Goal: Task Accomplishment & Management: Manage account settings

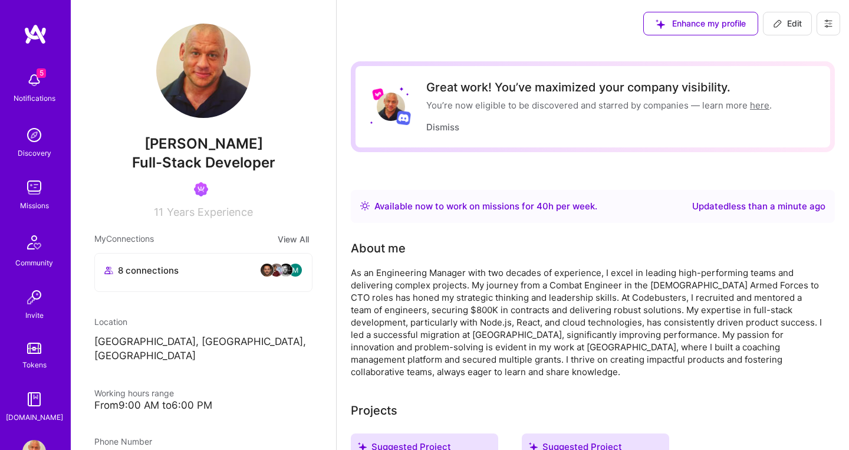
scroll to position [427, 0]
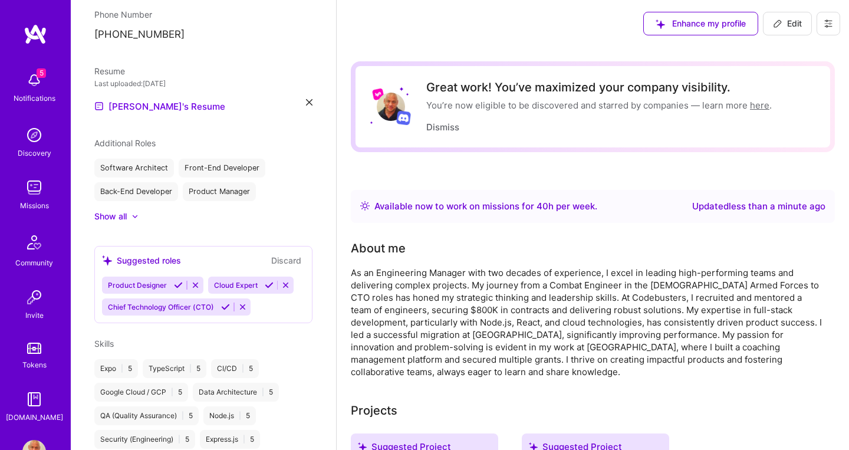
click at [36, 81] on img at bounding box center [34, 80] width 24 height 24
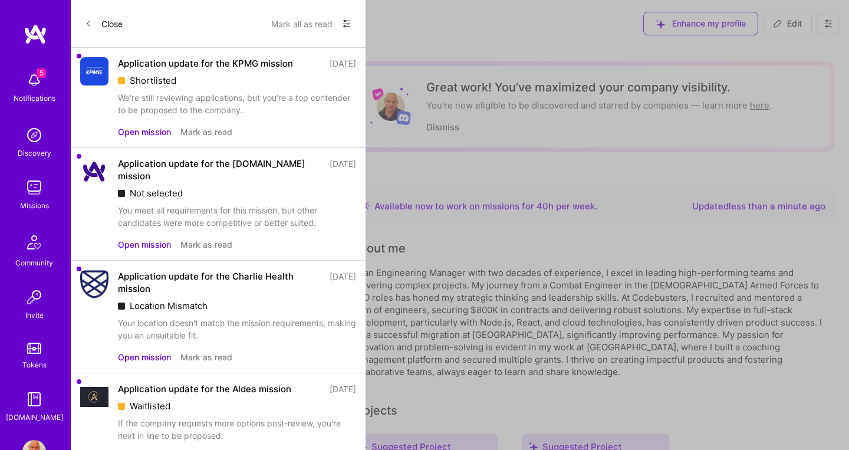
click at [139, 135] on button "Open mission" at bounding box center [144, 132] width 53 height 12
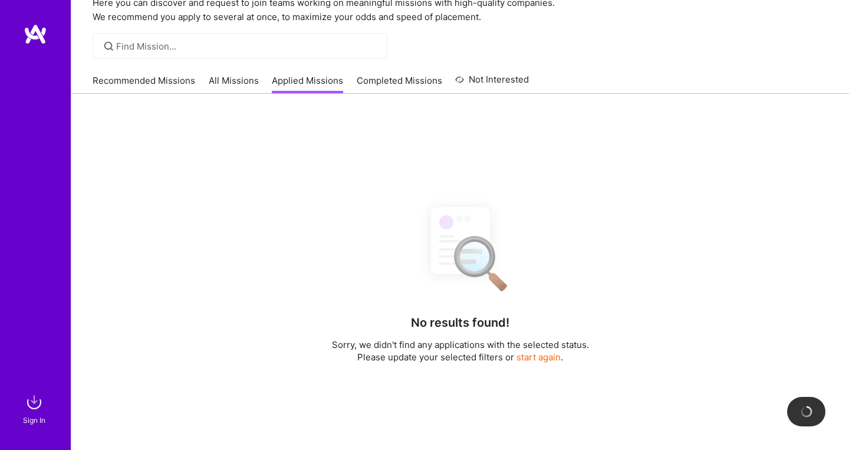
scroll to position [57, 0]
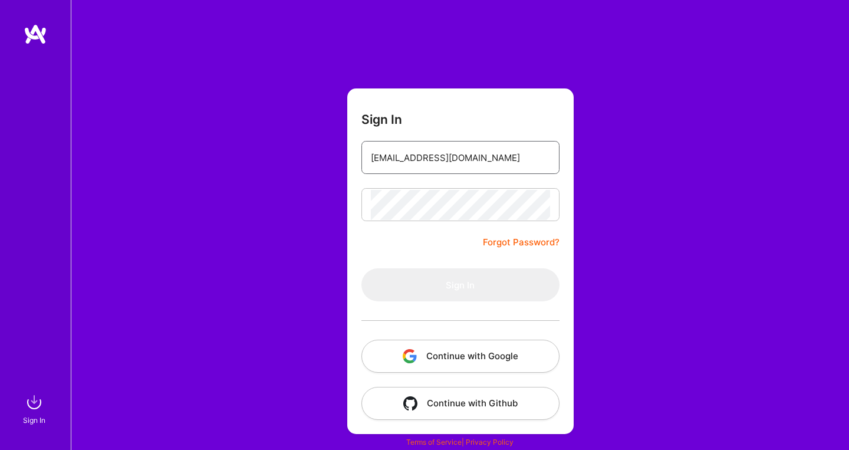
click at [485, 157] on input "[EMAIL_ADDRESS][DOMAIN_NAME]" at bounding box center [460, 158] width 179 height 30
type input "[EMAIL_ADDRESS][DOMAIN_NAME]"
click at [448, 257] on form "Sign In [EMAIL_ADDRESS][DOMAIN_NAME] Forgot Password? Sign In Continue with Goo…" at bounding box center [460, 261] width 226 height 346
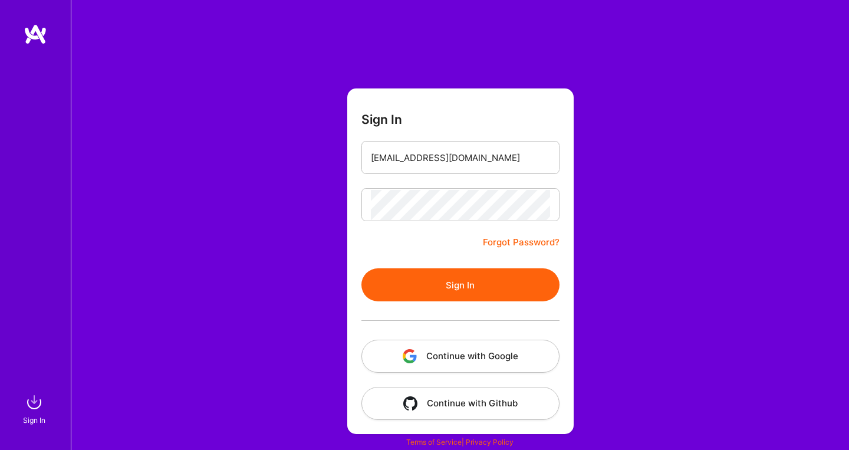
click at [459, 287] on button "Sign In" at bounding box center [460, 284] width 198 height 33
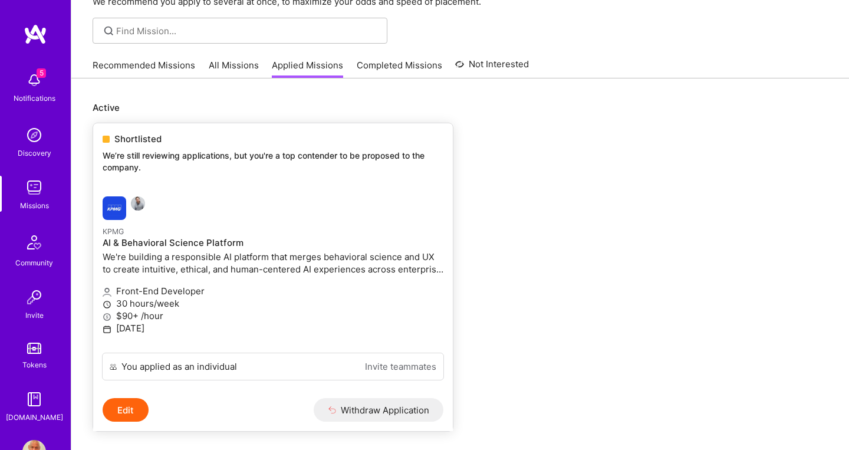
scroll to position [78, 0]
